Goal: Task Accomplishment & Management: Manage account settings

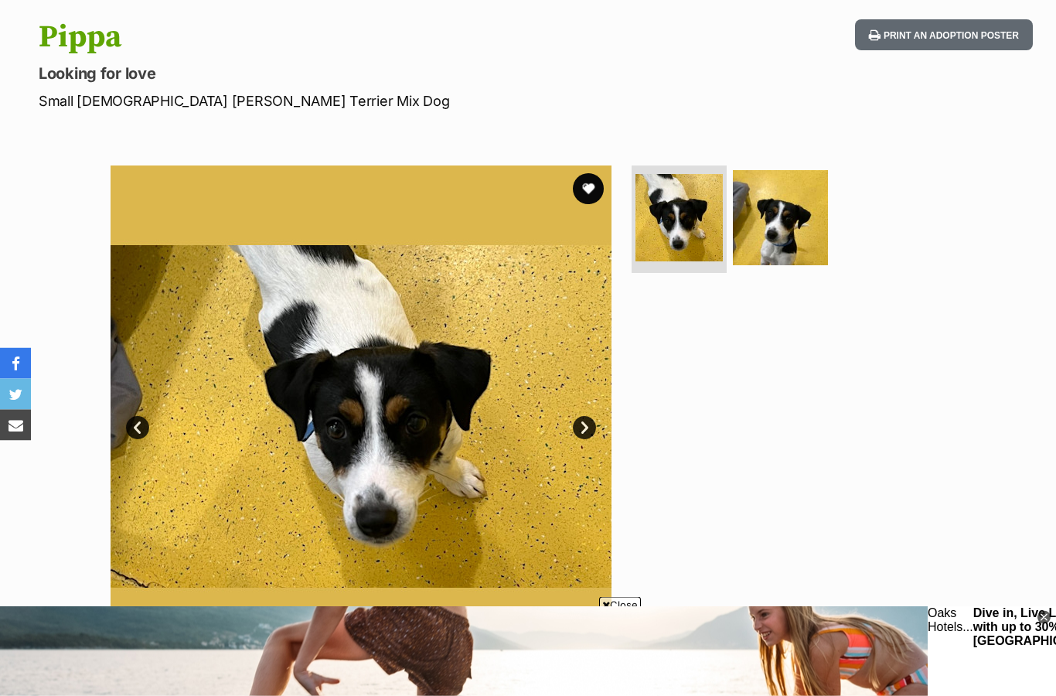
scroll to position [138, 0]
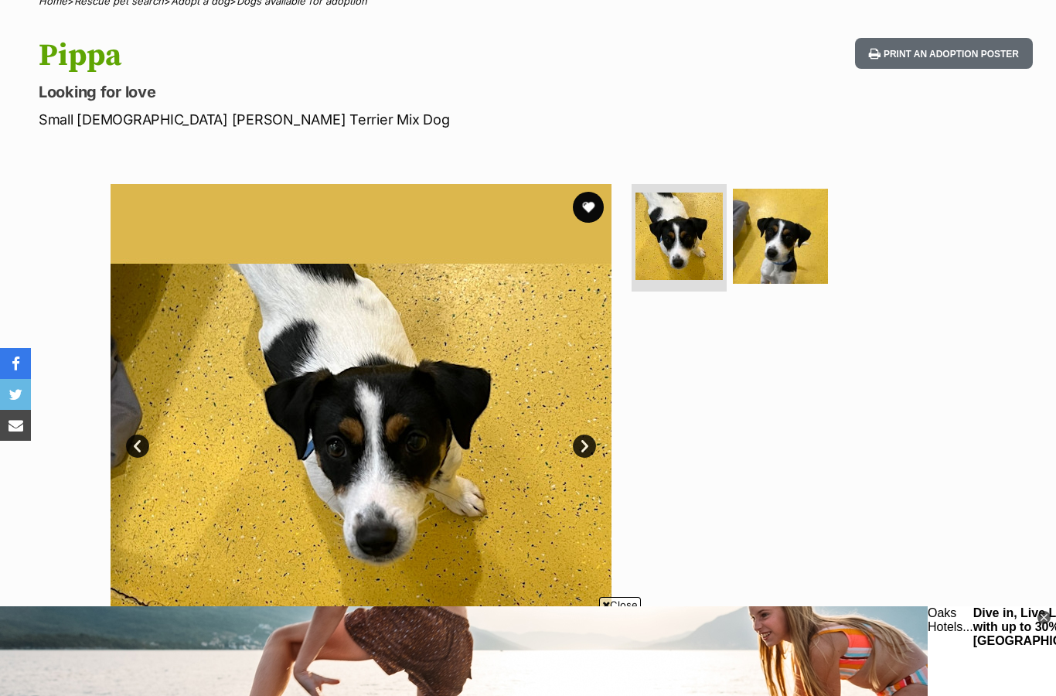
click at [598, 198] on button "favourite" at bounding box center [588, 207] width 31 height 31
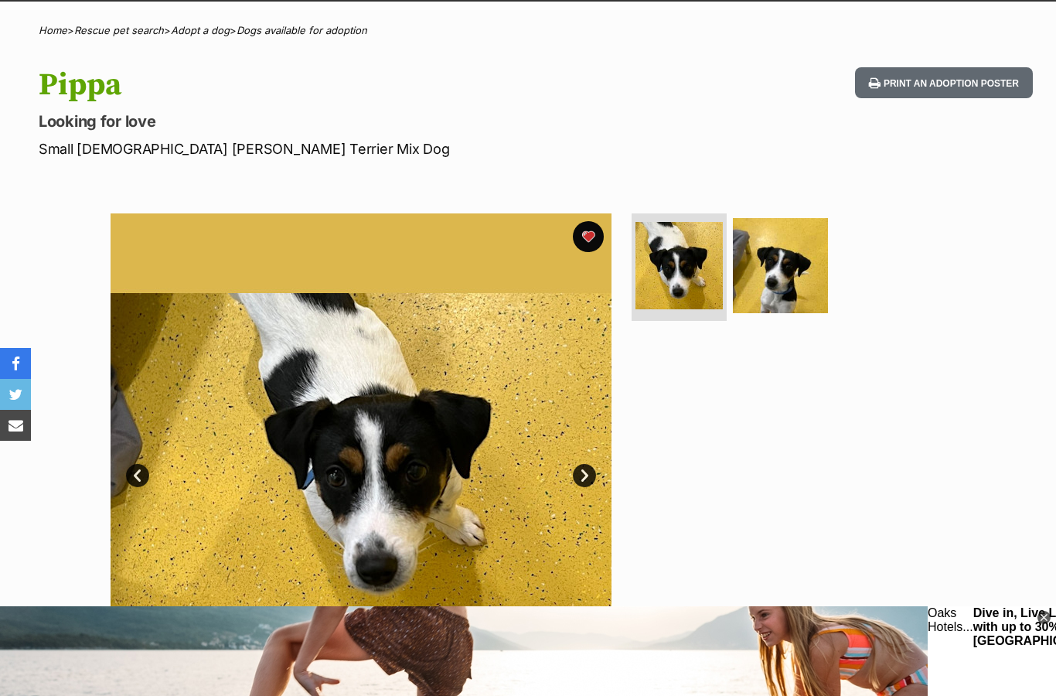
scroll to position [0, 0]
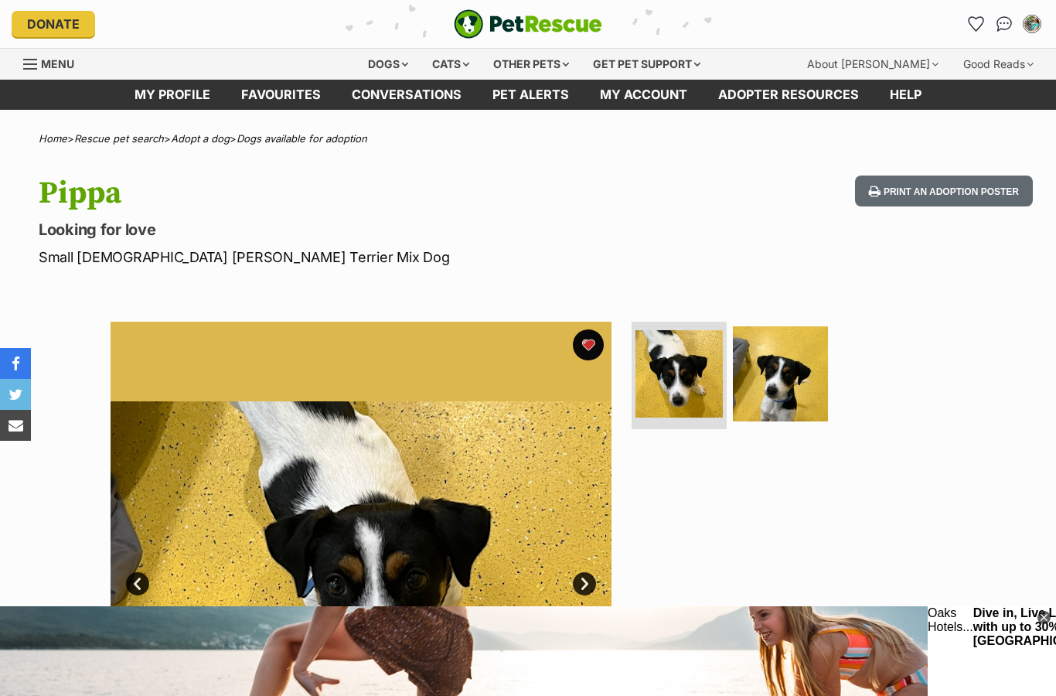
click at [293, 91] on link "Favourites" at bounding box center [281, 95] width 111 height 30
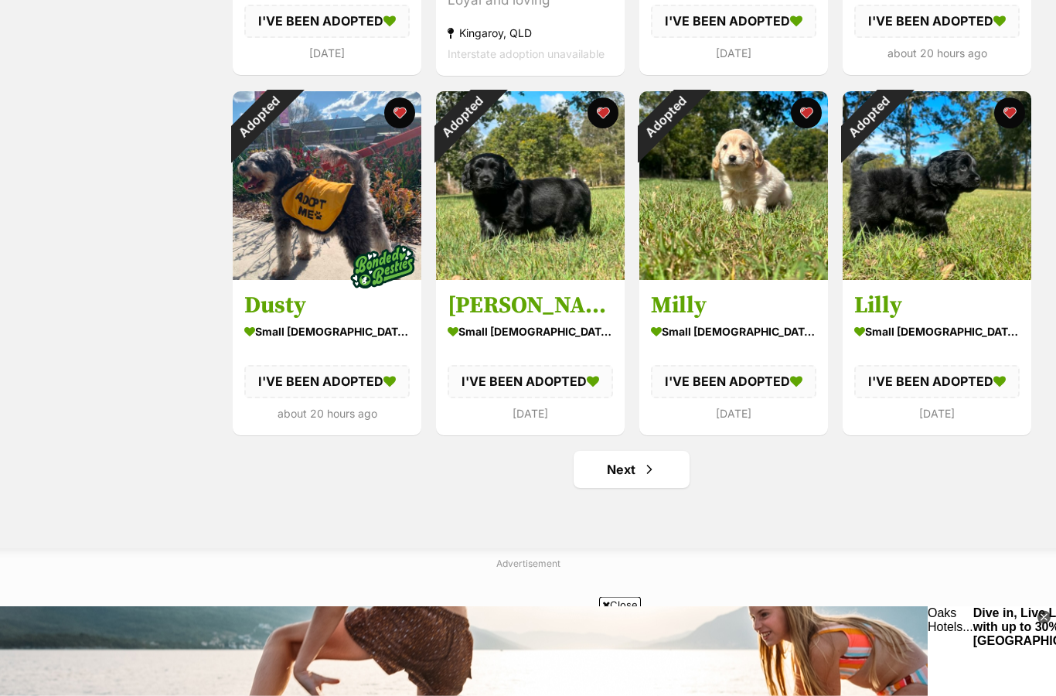
scroll to position [1664, 0]
click at [649, 475] on span "Next page" at bounding box center [649, 469] width 15 height 19
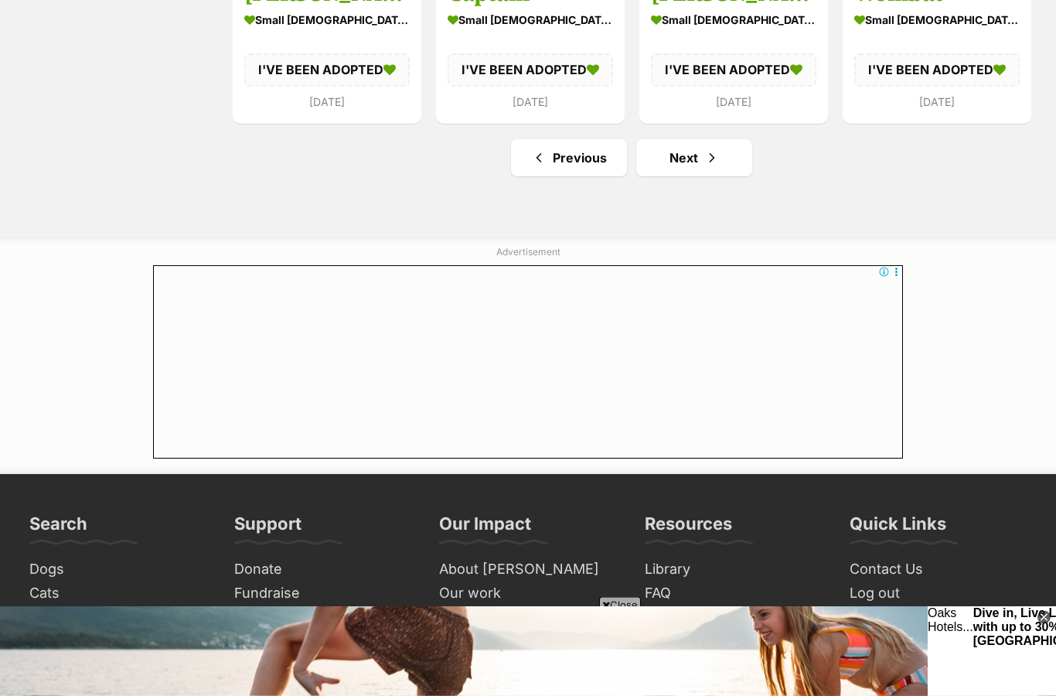
scroll to position [1952, 0]
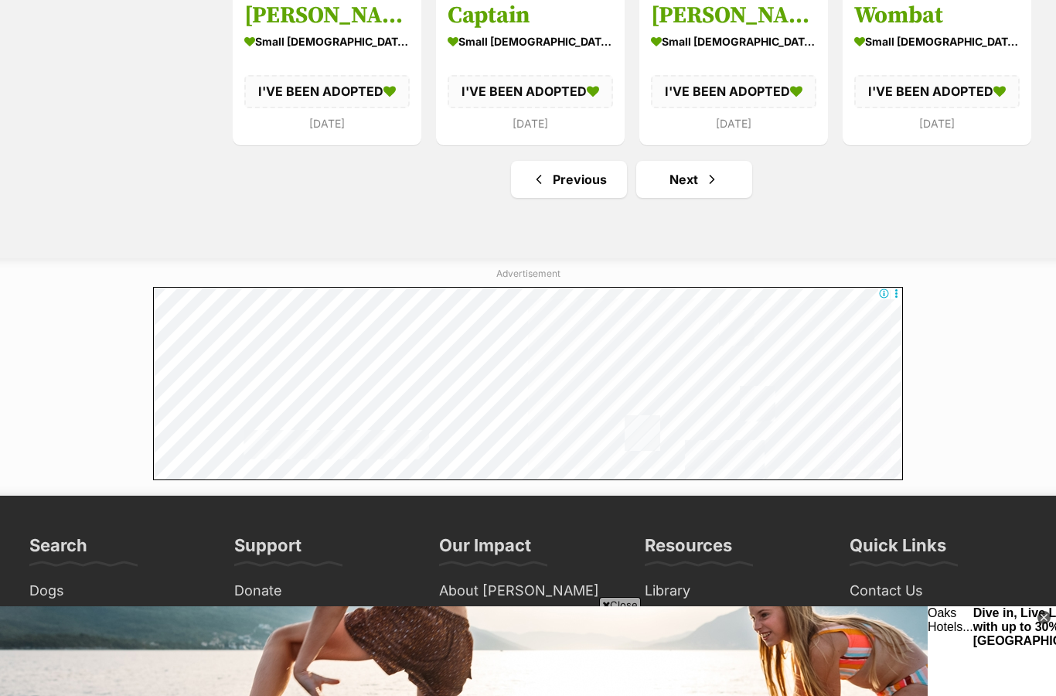
click at [700, 186] on link "Next" at bounding box center [694, 179] width 116 height 37
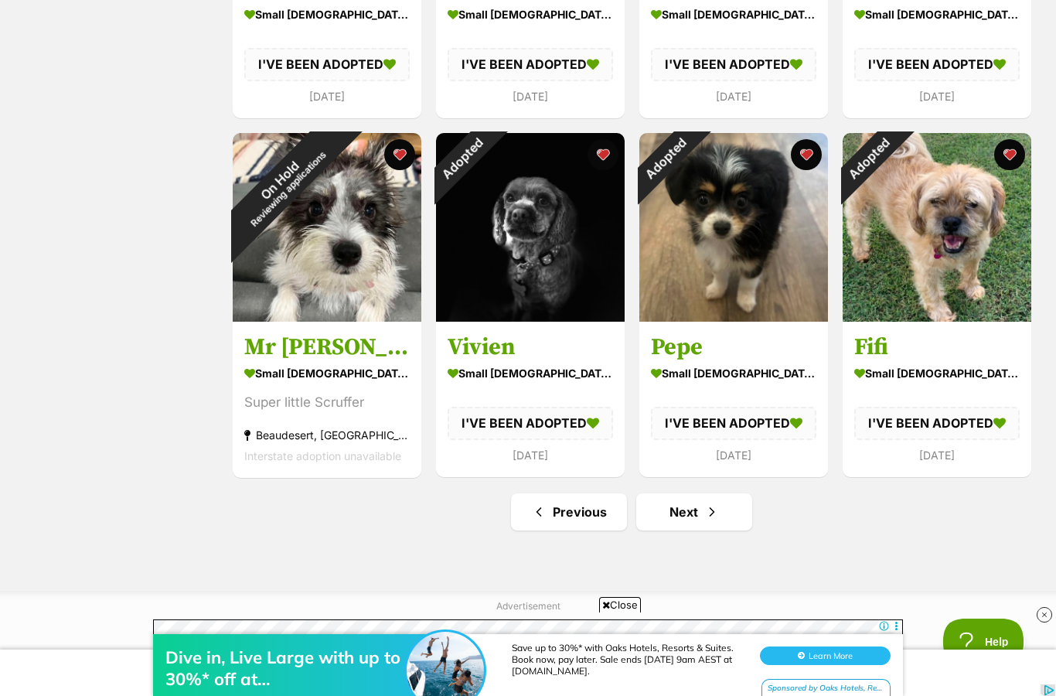
click at [700, 512] on link "Next" at bounding box center [694, 511] width 116 height 37
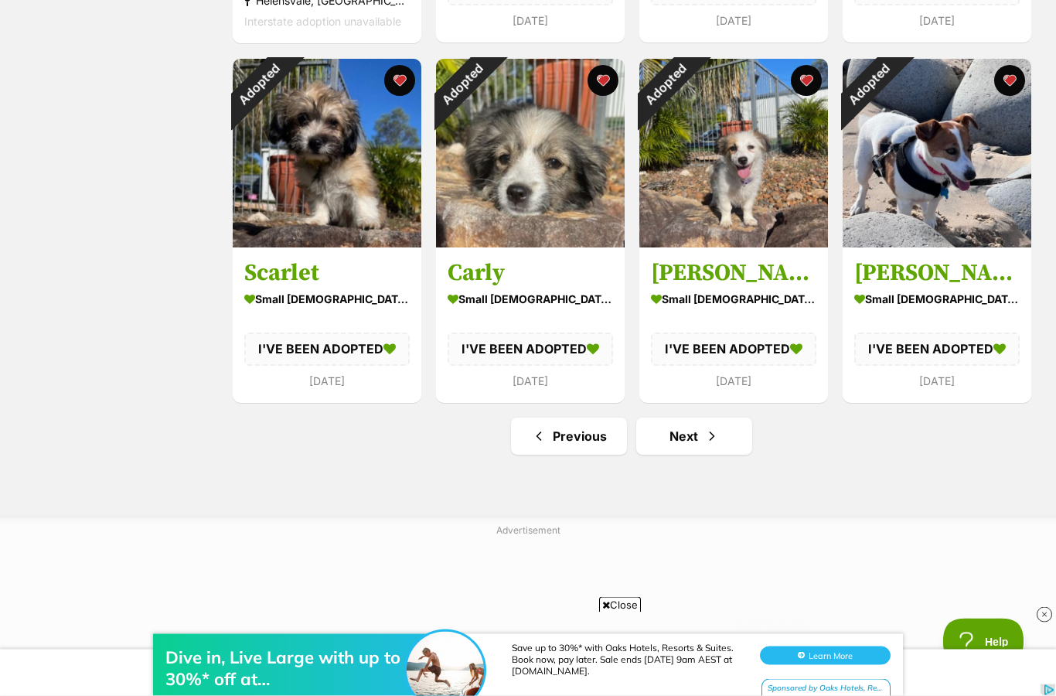
scroll to position [1694, 0]
click at [706, 434] on span "Next page" at bounding box center [711, 436] width 15 height 19
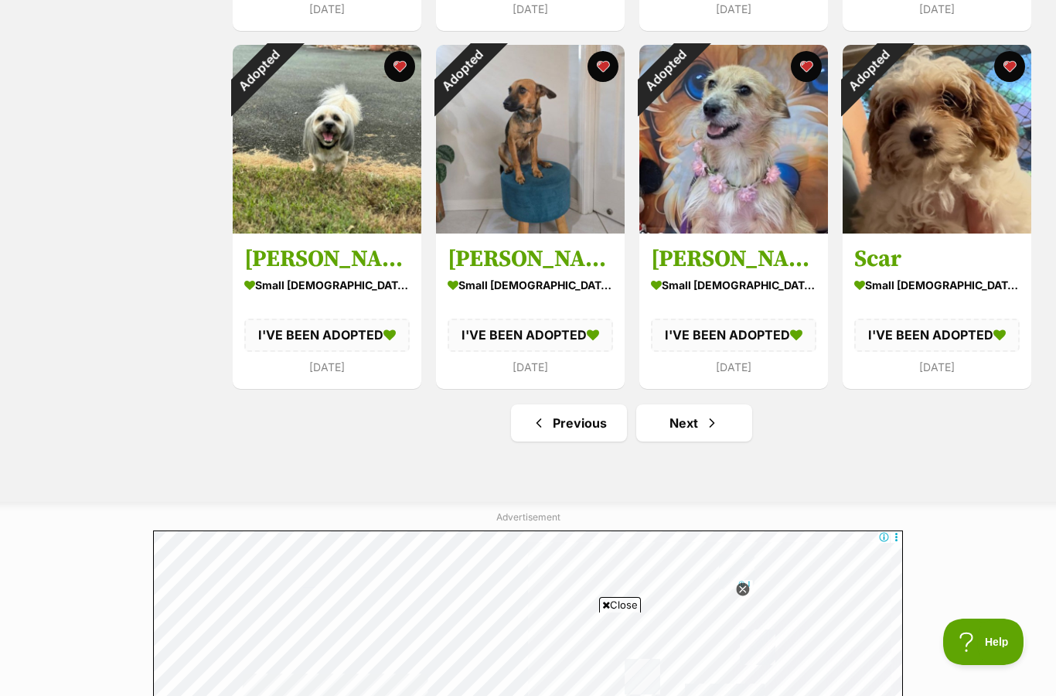
scroll to position [1733, 0]
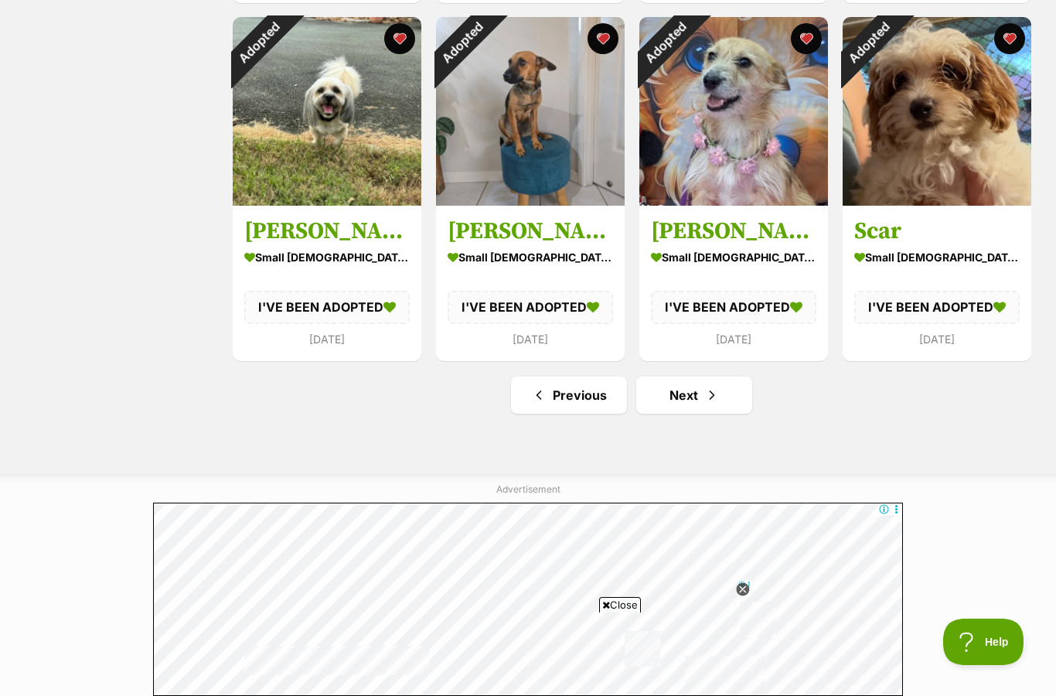
click at [705, 397] on span "Next page" at bounding box center [711, 395] width 15 height 19
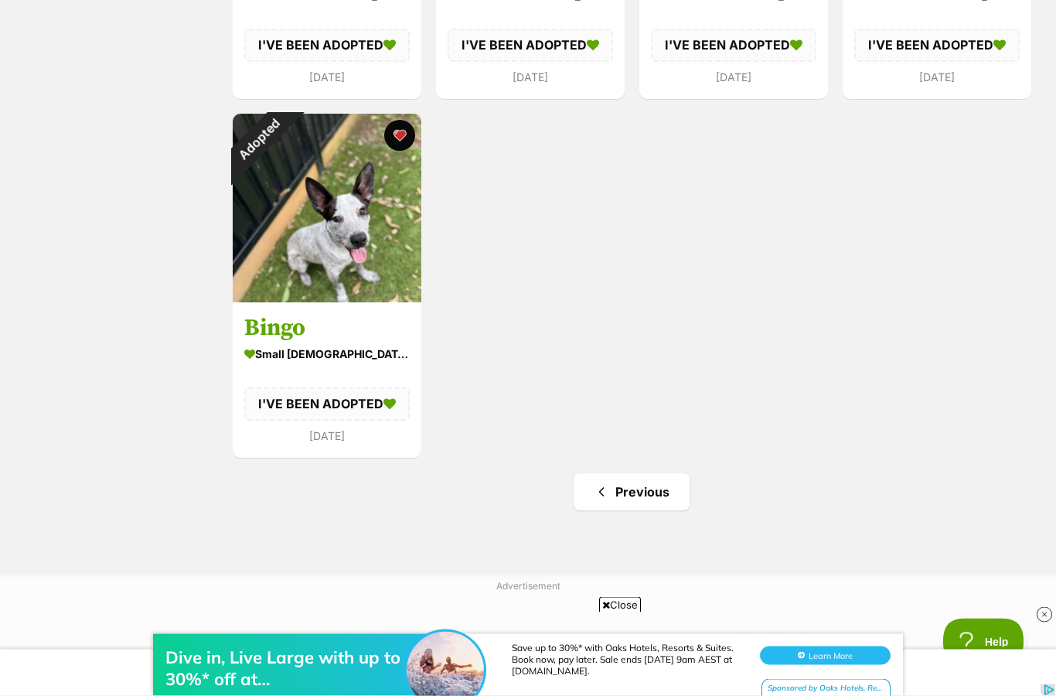
scroll to position [561, 0]
click at [603, 489] on span "Previous page" at bounding box center [601, 491] width 15 height 19
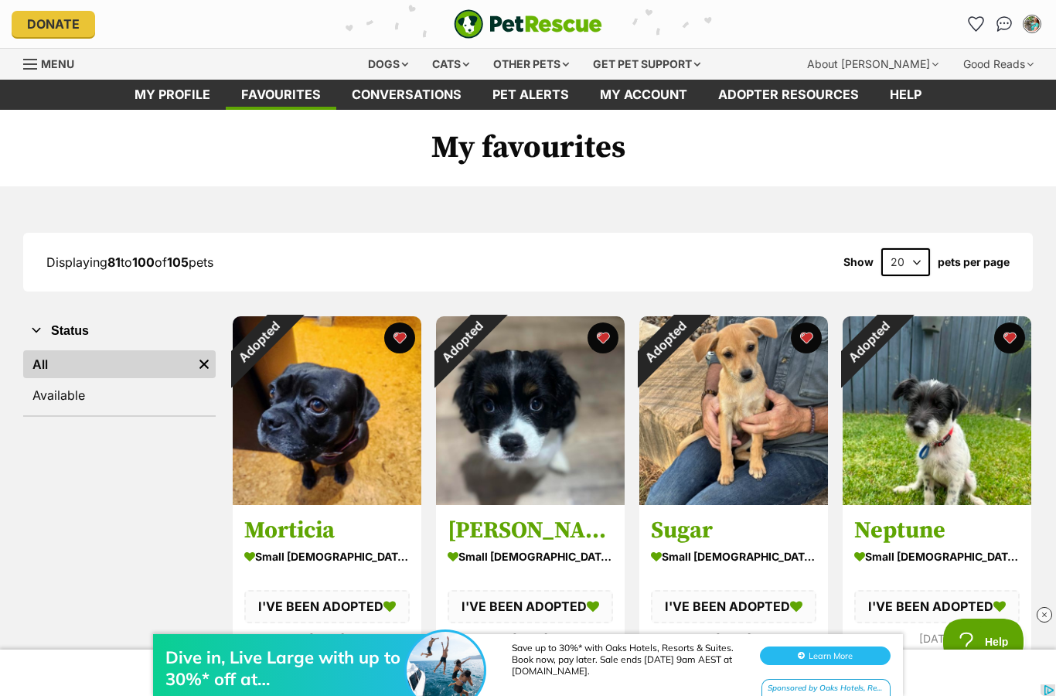
click at [907, 261] on select "20 40 60" at bounding box center [905, 262] width 49 height 28
select select "60"
